Goal: Information Seeking & Learning: Learn about a topic

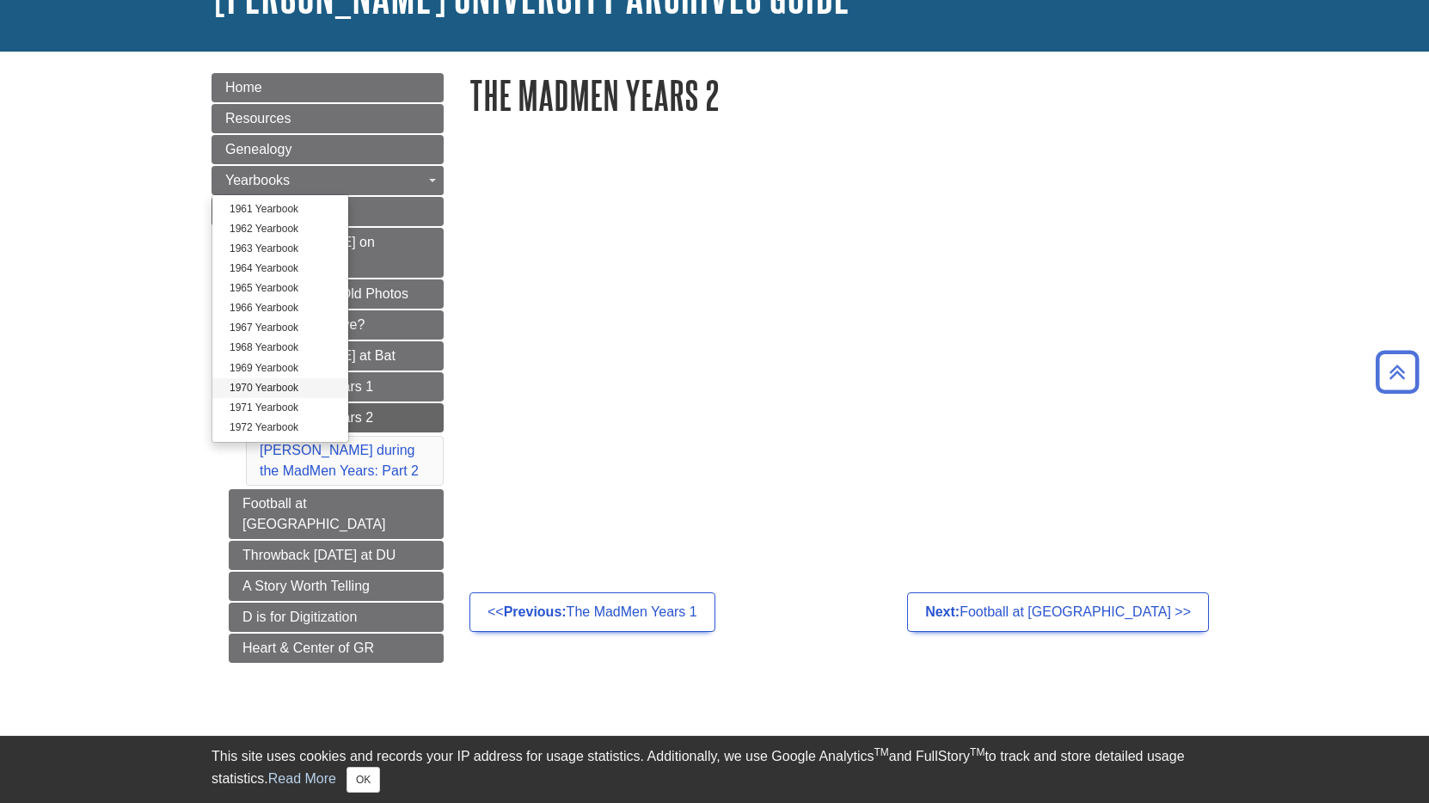
scroll to position [89, 0]
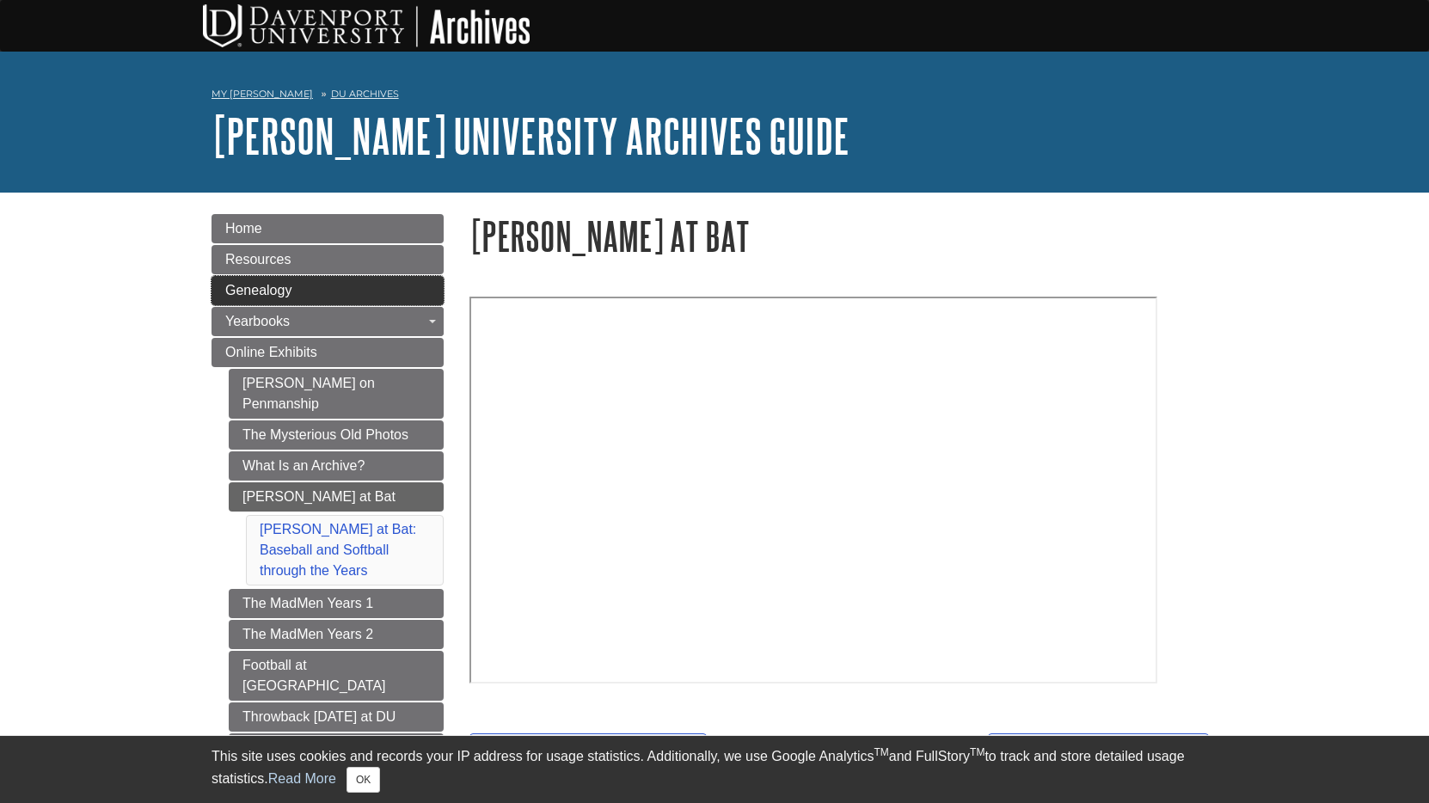
click at [300, 286] on link "Genealogy" at bounding box center [327, 290] width 232 height 29
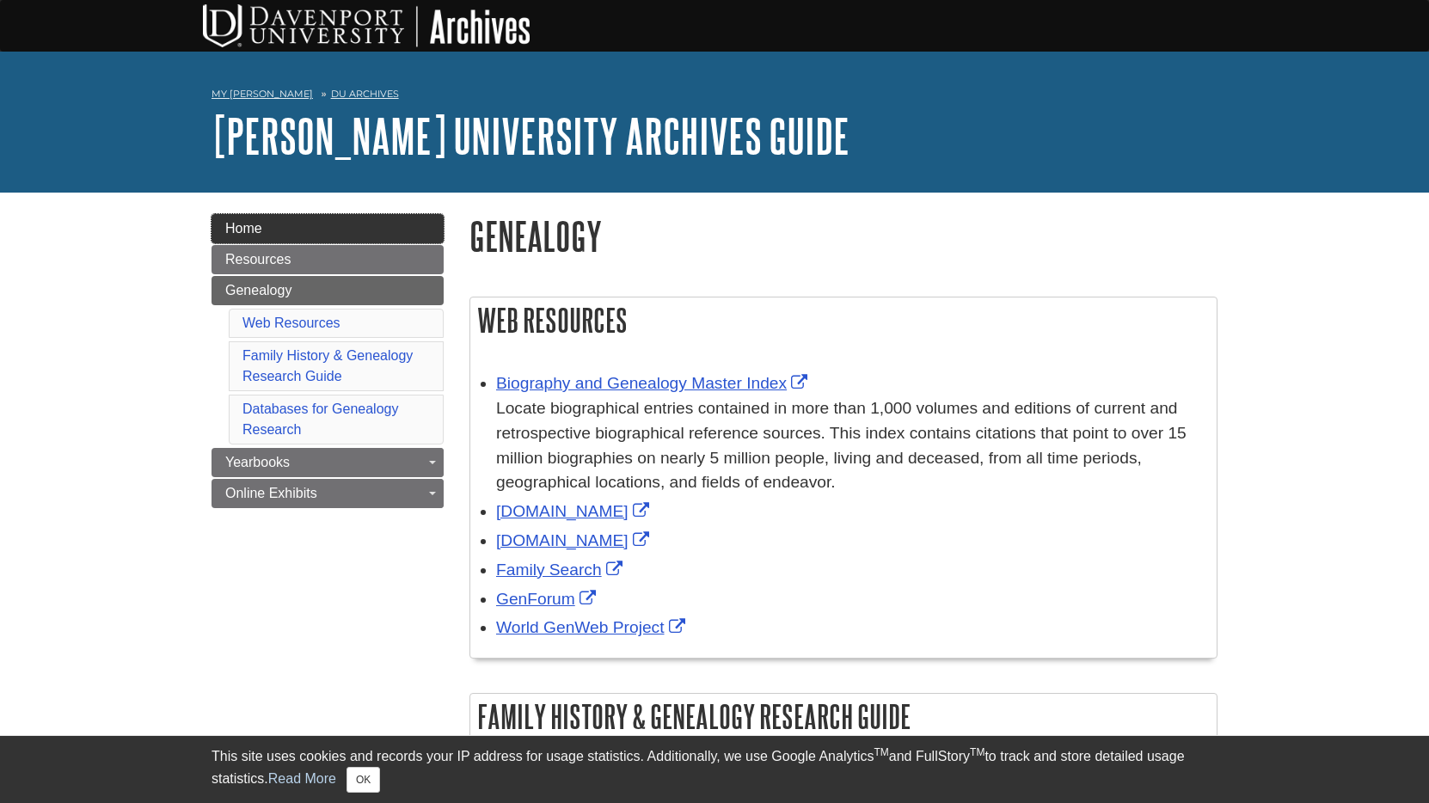
click at [316, 230] on link "Home" at bounding box center [327, 228] width 232 height 29
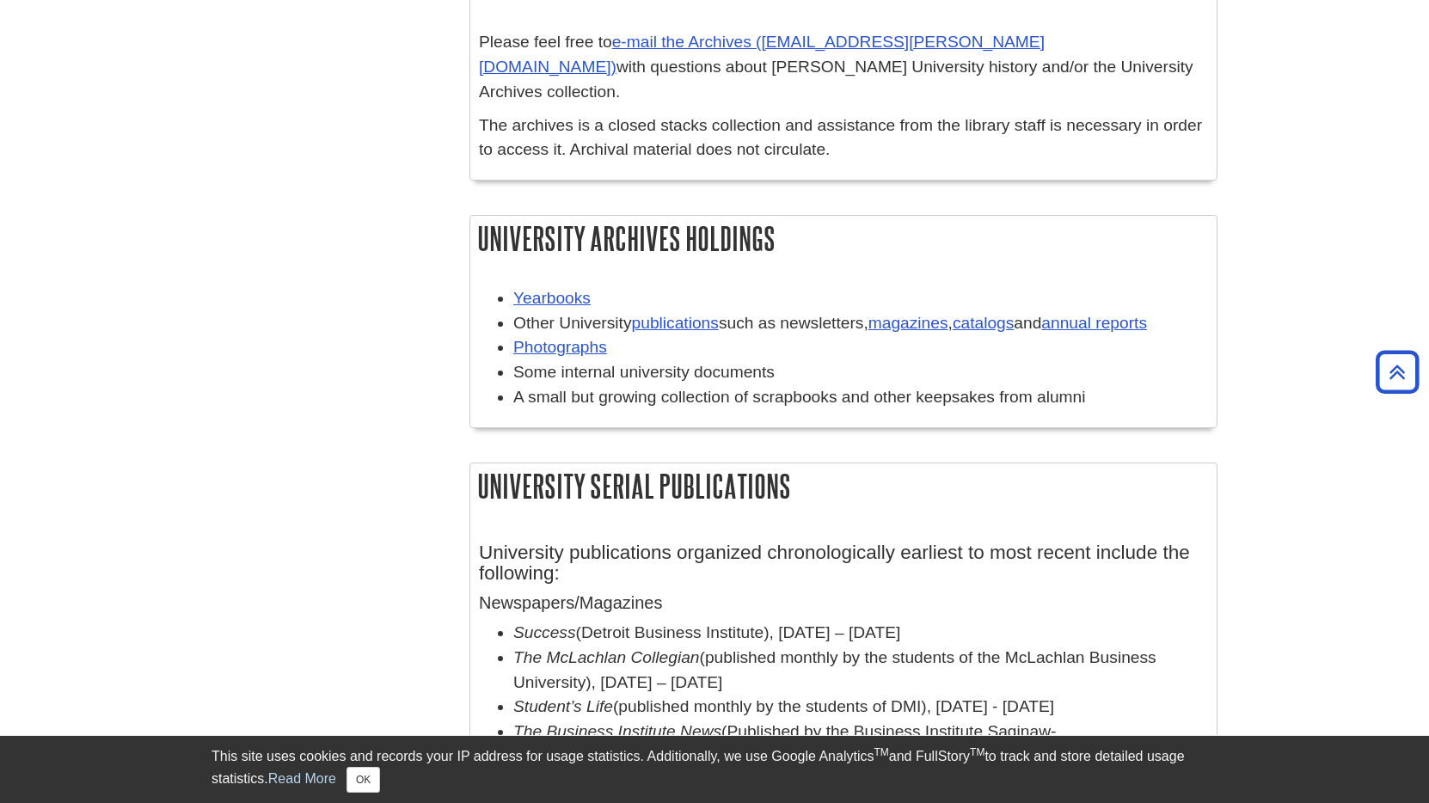
scroll to position [680, 0]
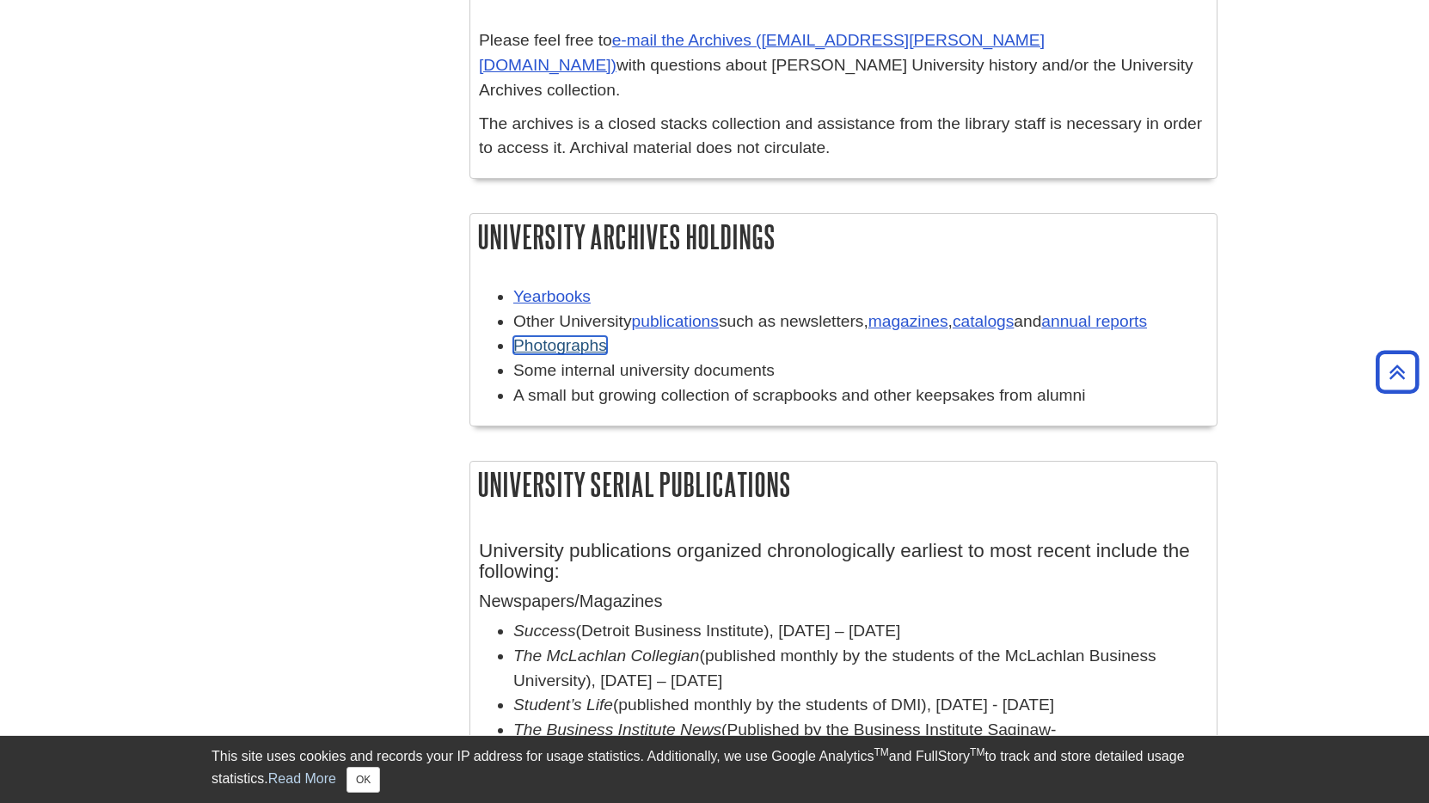
click at [530, 336] on link "Photographs" at bounding box center [560, 345] width 94 height 18
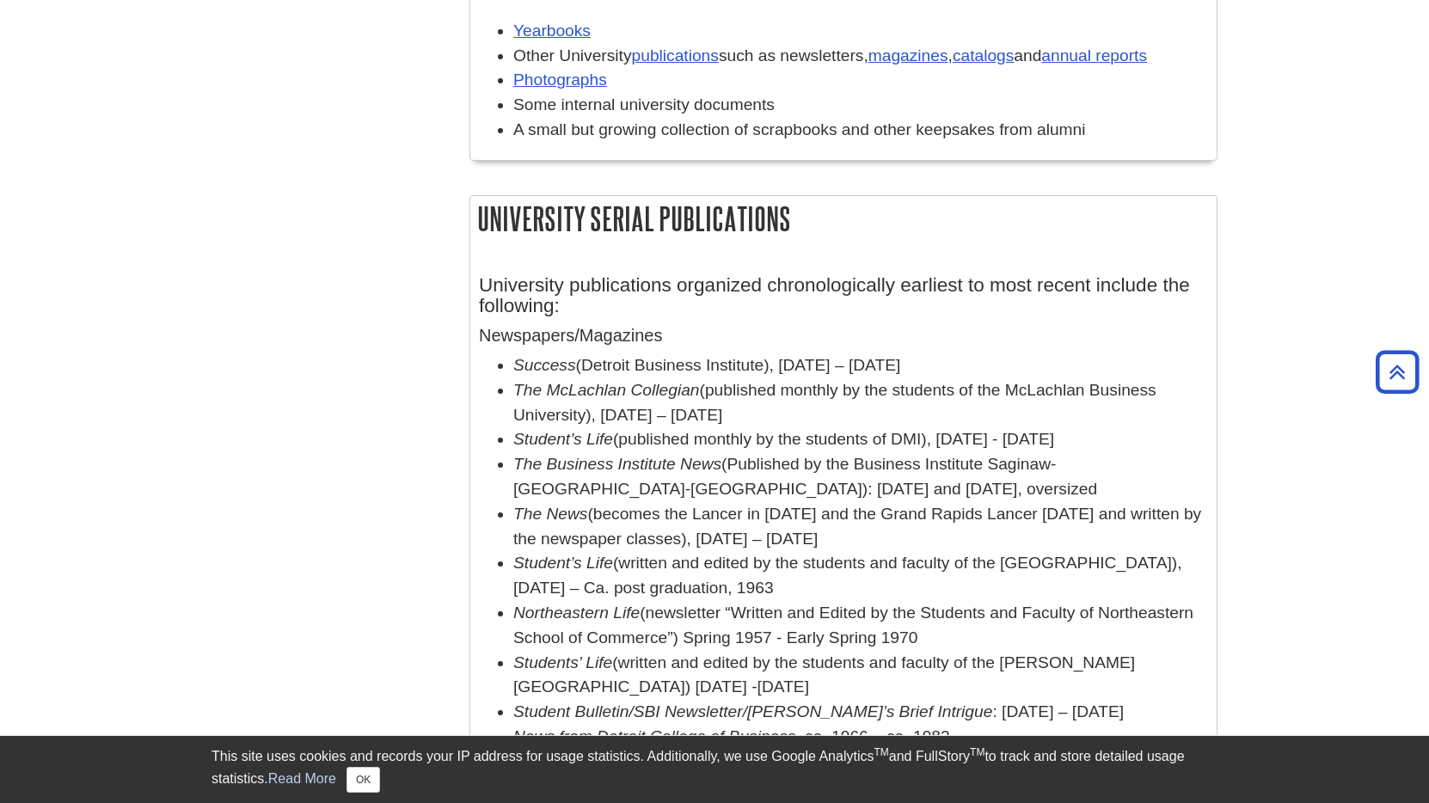
scroll to position [0, 0]
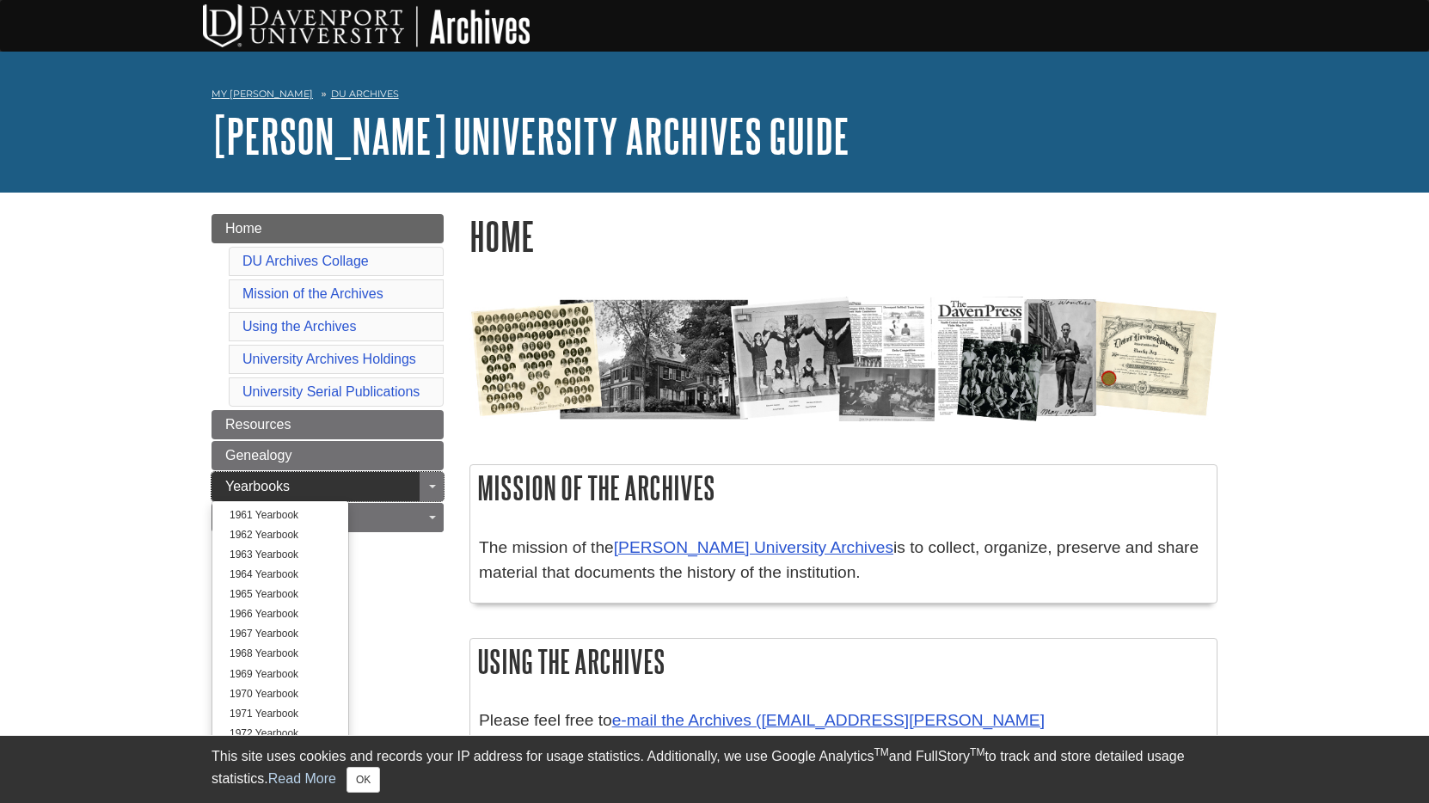
click at [342, 481] on link "Yearbooks" at bounding box center [327, 486] width 232 height 29
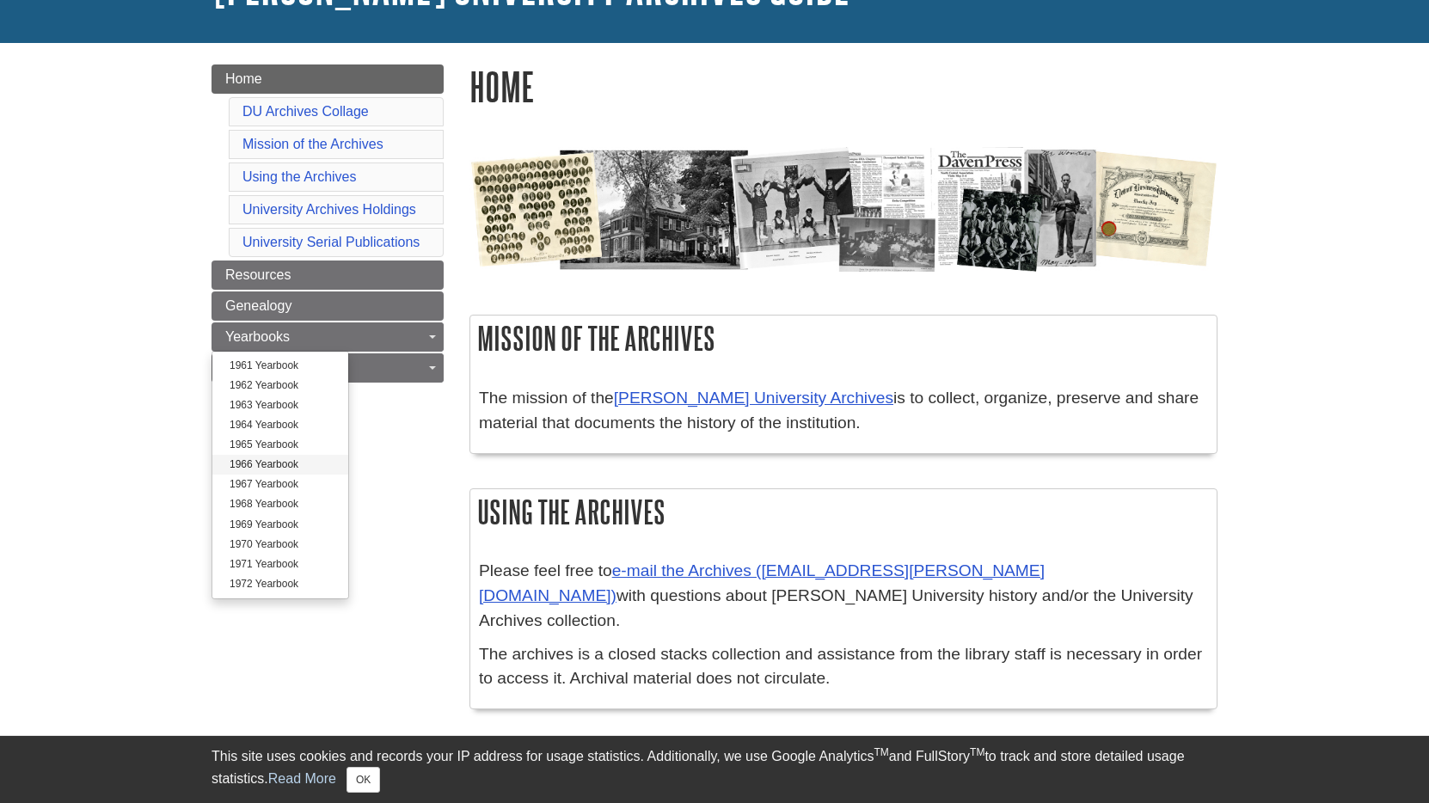
scroll to position [145, 0]
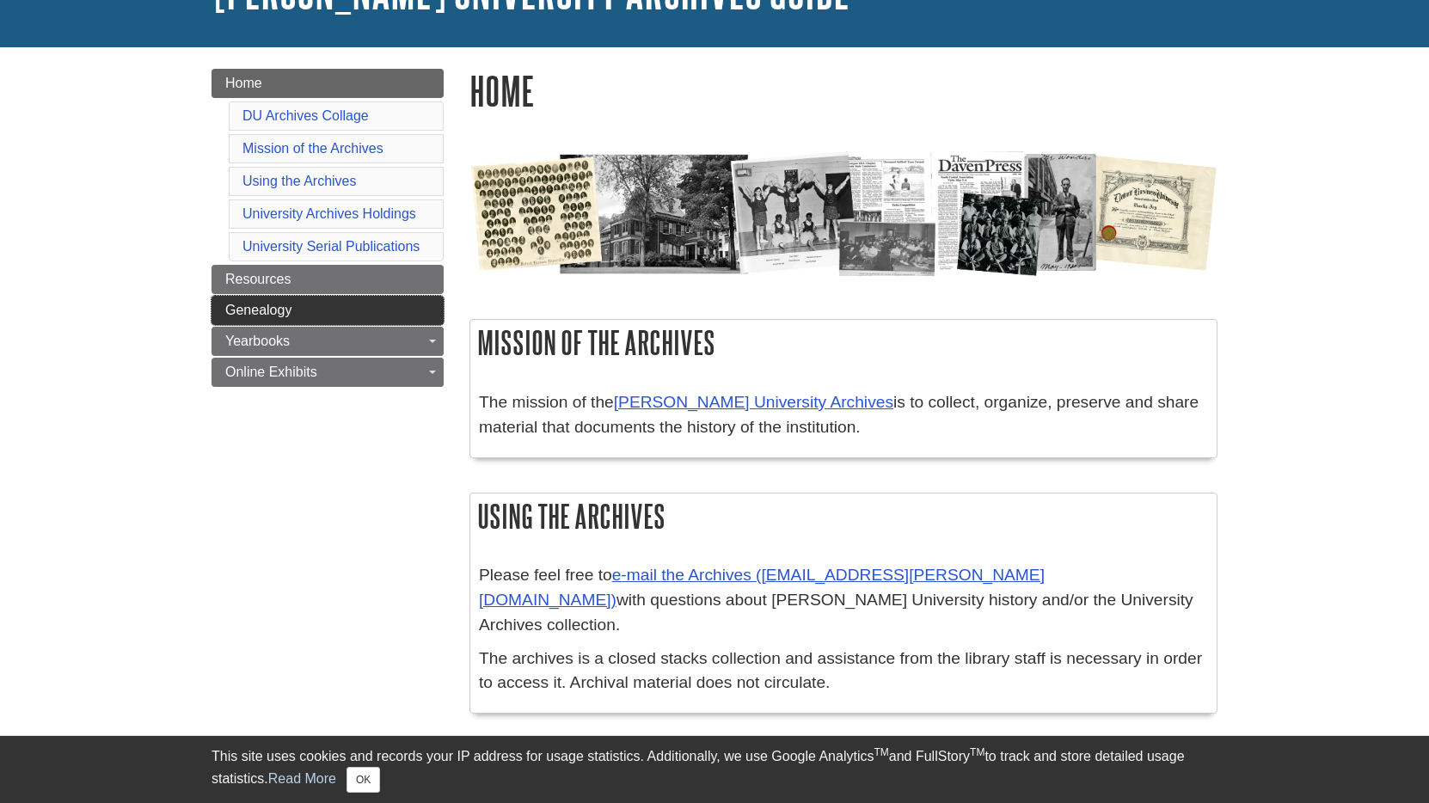
click at [315, 317] on link "Genealogy" at bounding box center [327, 310] width 232 height 29
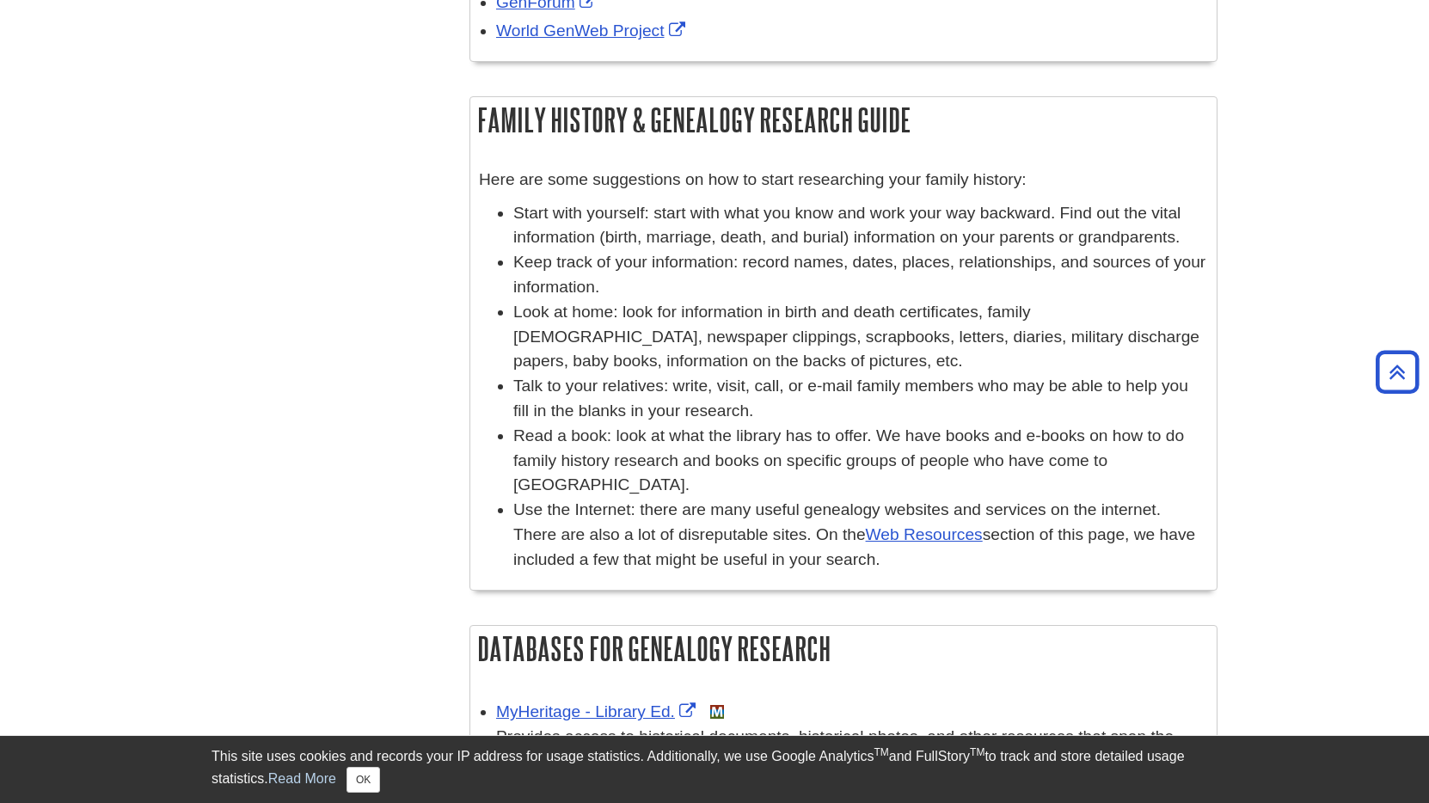
scroll to position [609, 0]
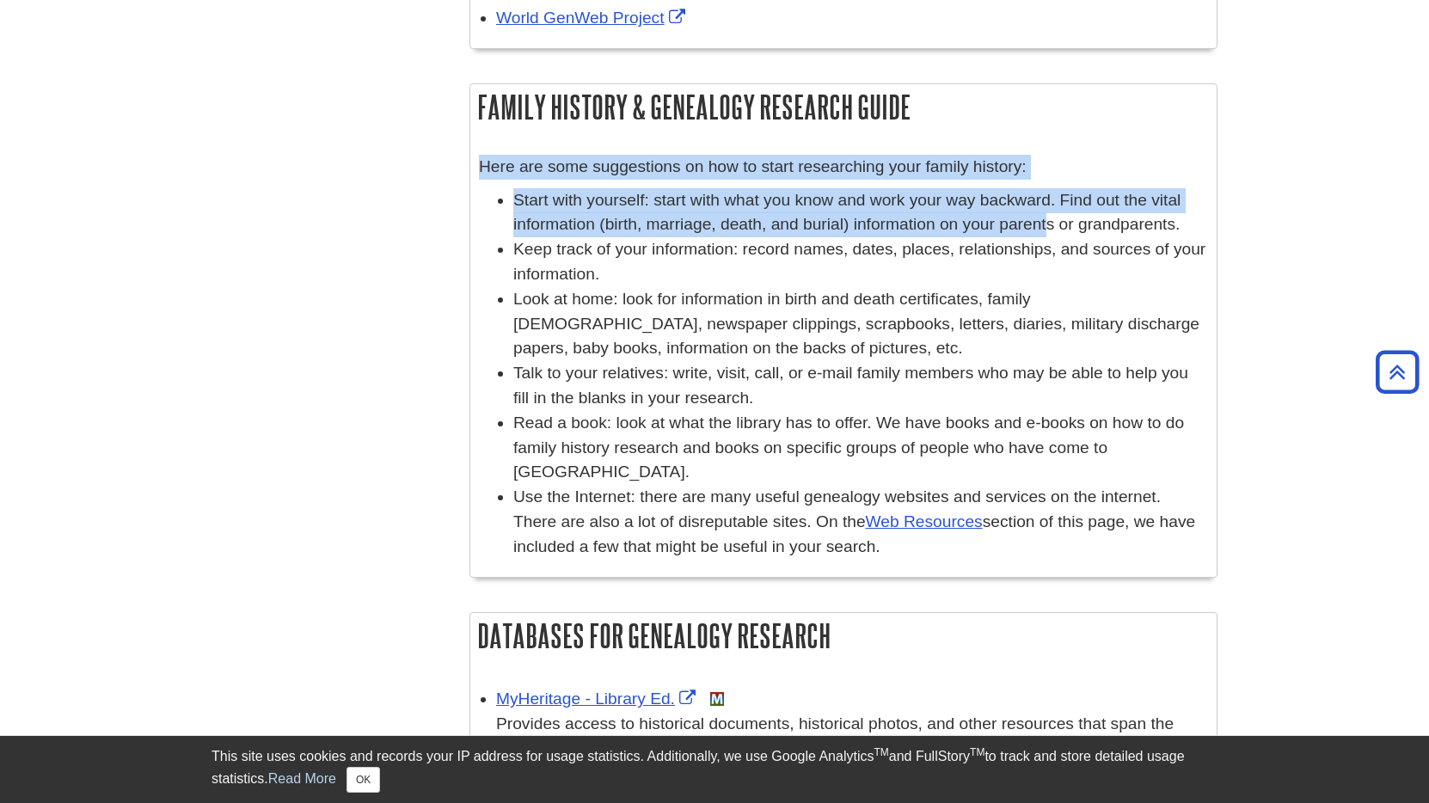
drag, startPoint x: 484, startPoint y: 169, endPoint x: 1037, endPoint y: 250, distance: 558.6
click at [1037, 245] on div "Here are some suggestions on how to start researching your family history: Star…" at bounding box center [843, 361] width 729 height 413
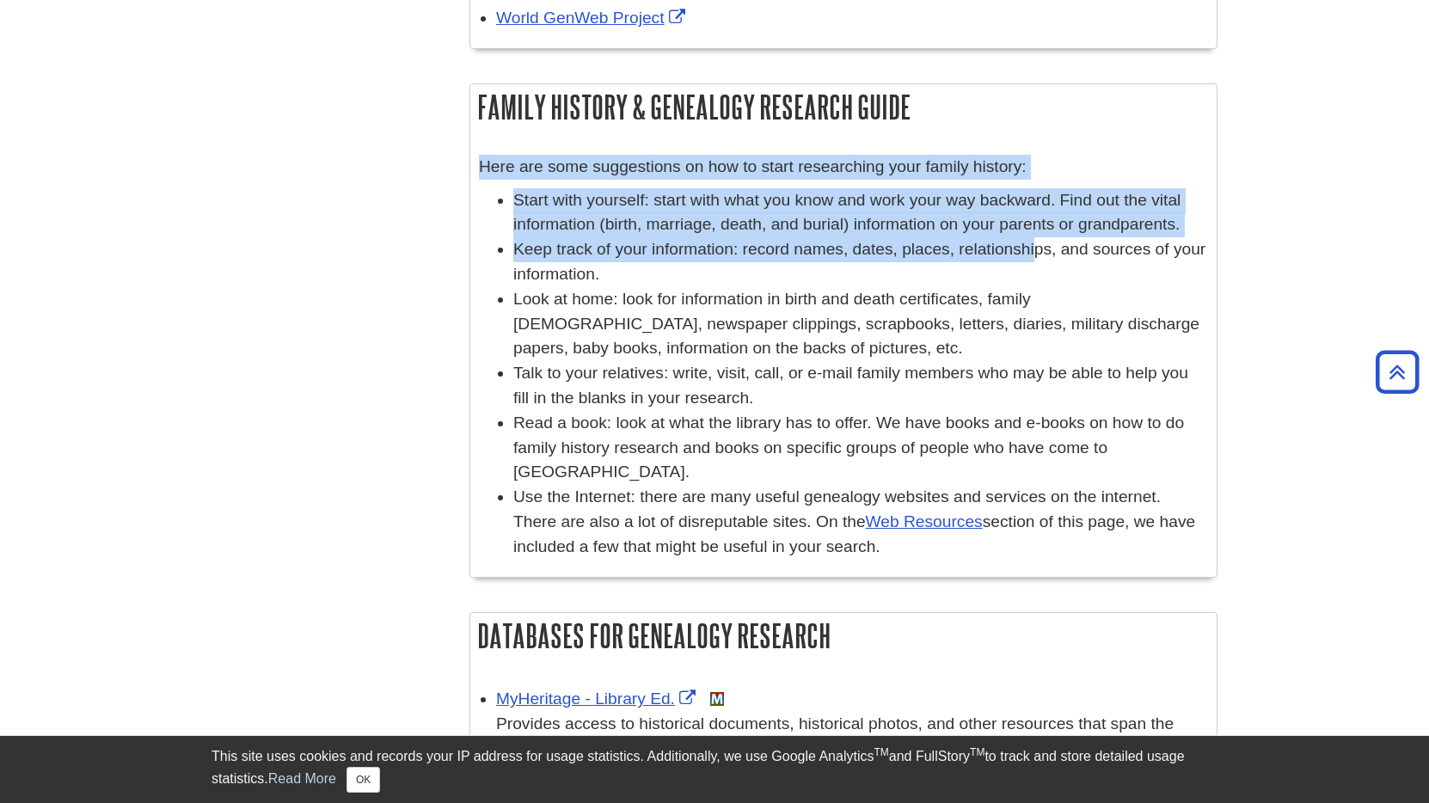
click at [1037, 250] on li "Keep track of your information: record names, dates, places, relationships, and…" at bounding box center [860, 262] width 695 height 50
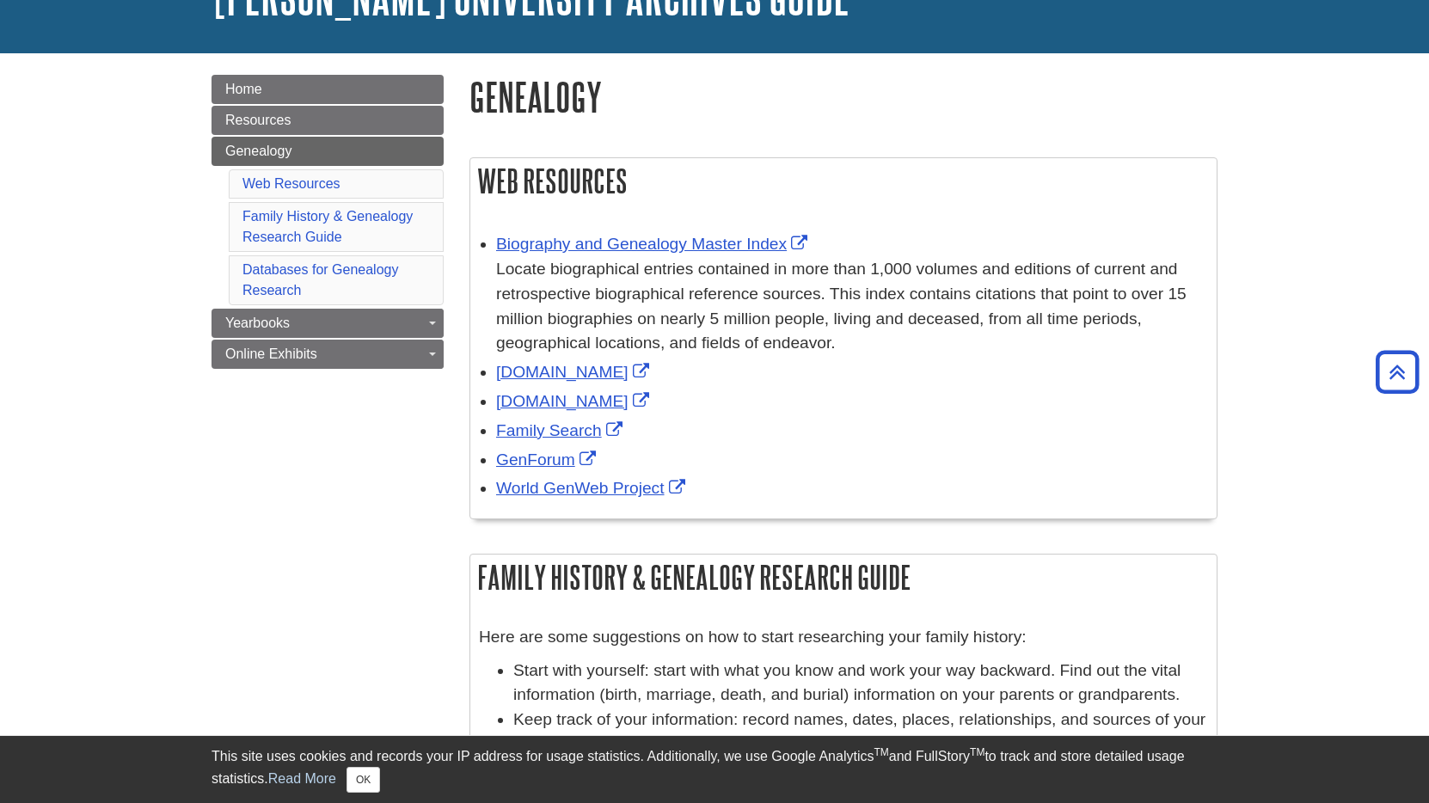
scroll to position [138, 0]
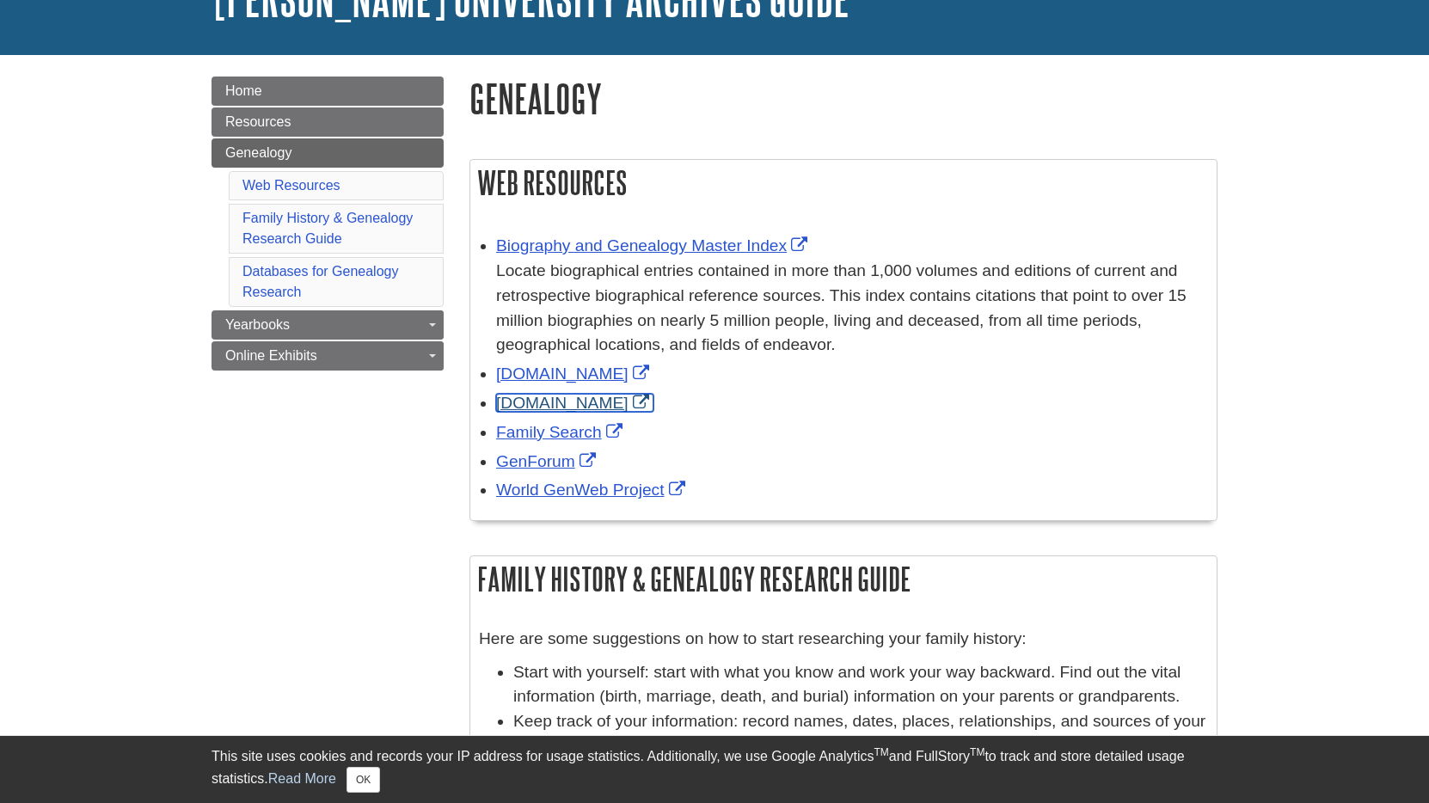
click at [553, 404] on link "[DOMAIN_NAME]" at bounding box center [574, 403] width 157 height 18
click at [255, 101] on link "Home" at bounding box center [327, 91] width 232 height 29
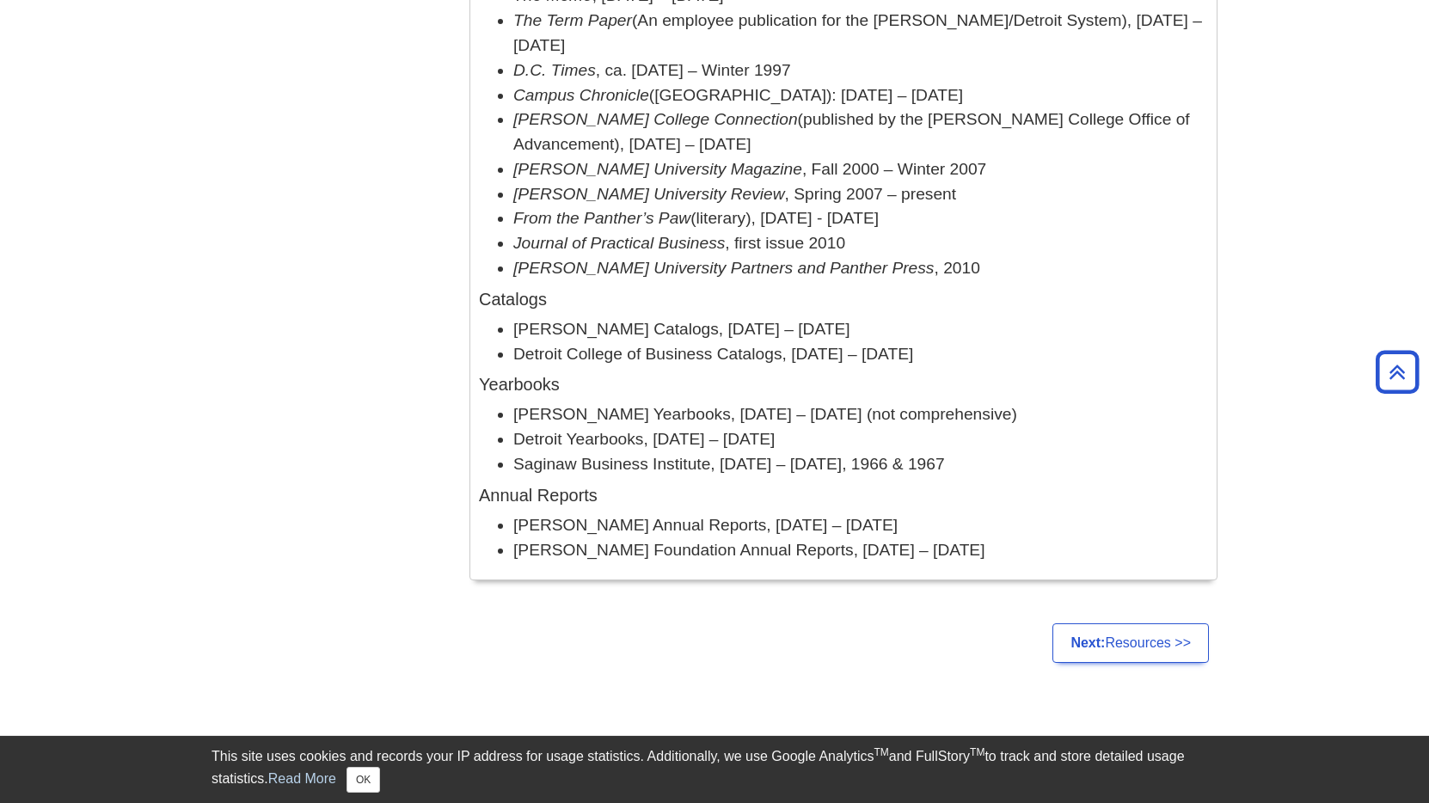
scroll to position [2007, 0]
click at [1144, 624] on link "Next: Resources >>" at bounding box center [1130, 644] width 156 height 40
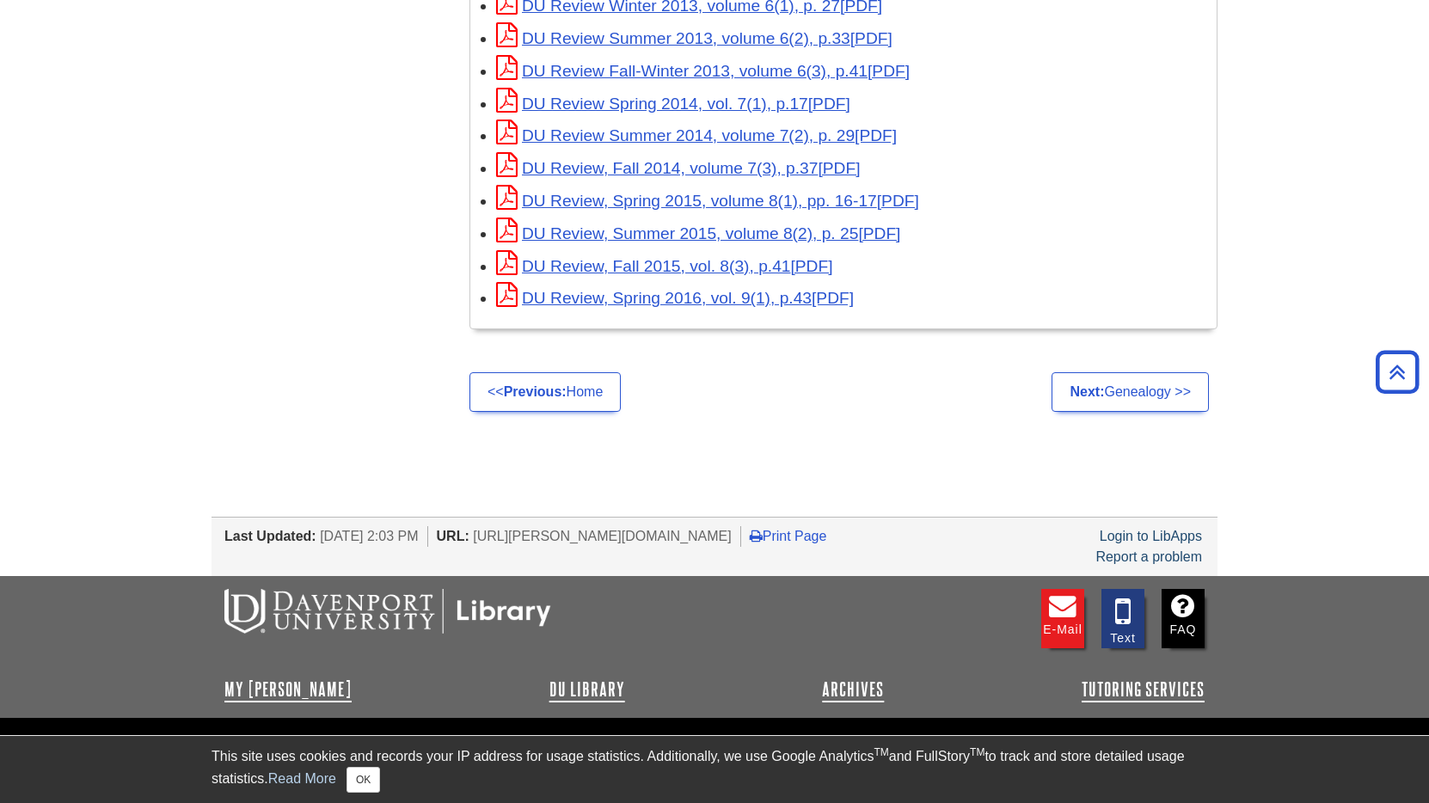
scroll to position [3955, 0]
